Goal: Transaction & Acquisition: Purchase product/service

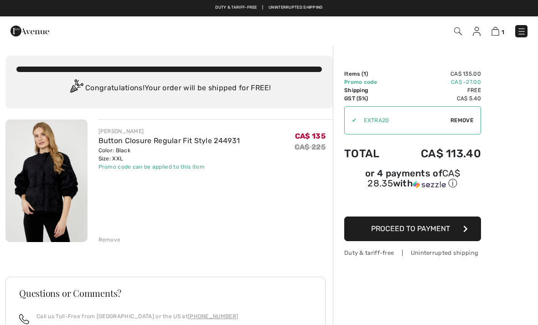
click at [65, 191] on img at bounding box center [46, 180] width 82 height 123
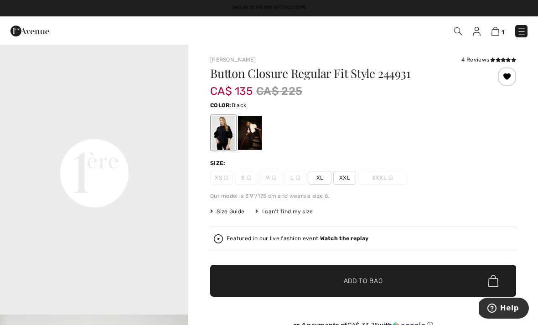
scroll to position [618, 0]
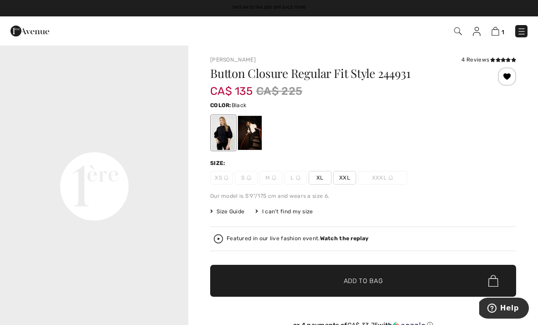
click at [492, 35] on img at bounding box center [496, 31] width 8 height 9
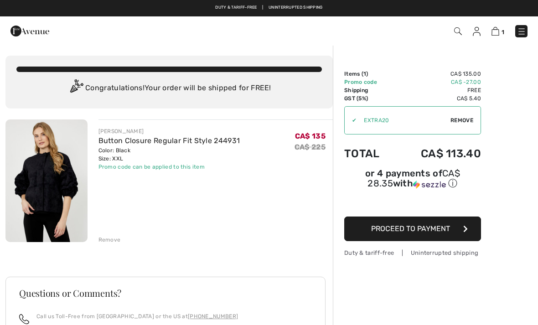
click at [456, 231] on button "Proceed to Payment" at bounding box center [412, 229] width 137 height 25
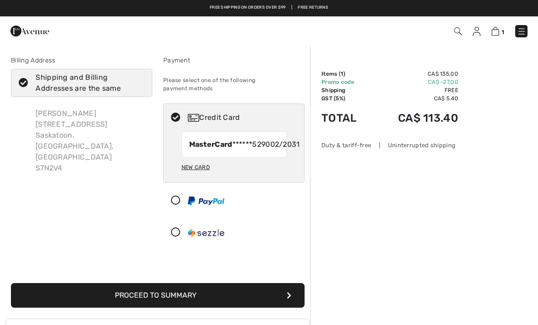
click at [243, 291] on button "Proceed to Summary" at bounding box center [158, 295] width 294 height 25
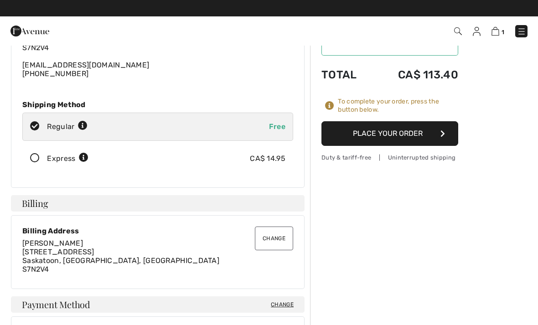
scroll to position [80, 0]
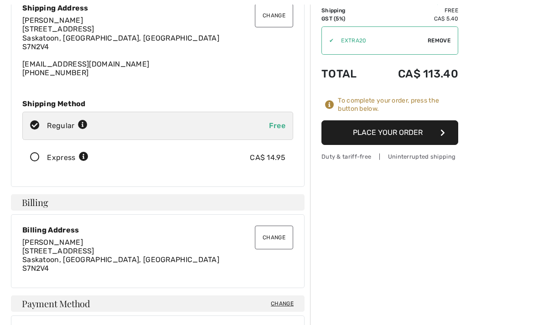
click at [425, 130] on button "Place Your Order" at bounding box center [389, 132] width 137 height 25
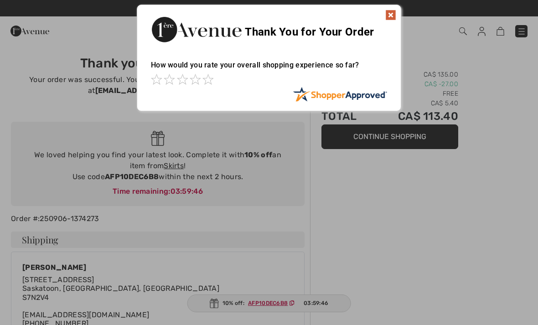
click at [391, 16] on img at bounding box center [390, 15] width 11 height 11
